Goal: Navigation & Orientation: Find specific page/section

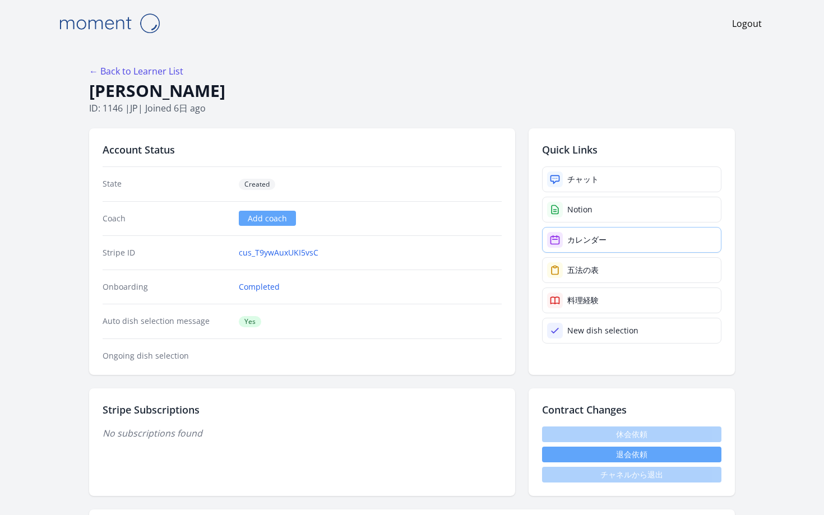
click at [542, 227] on link "カレンダー" at bounding box center [631, 240] width 179 height 26
